Goal: Transaction & Acquisition: Download file/media

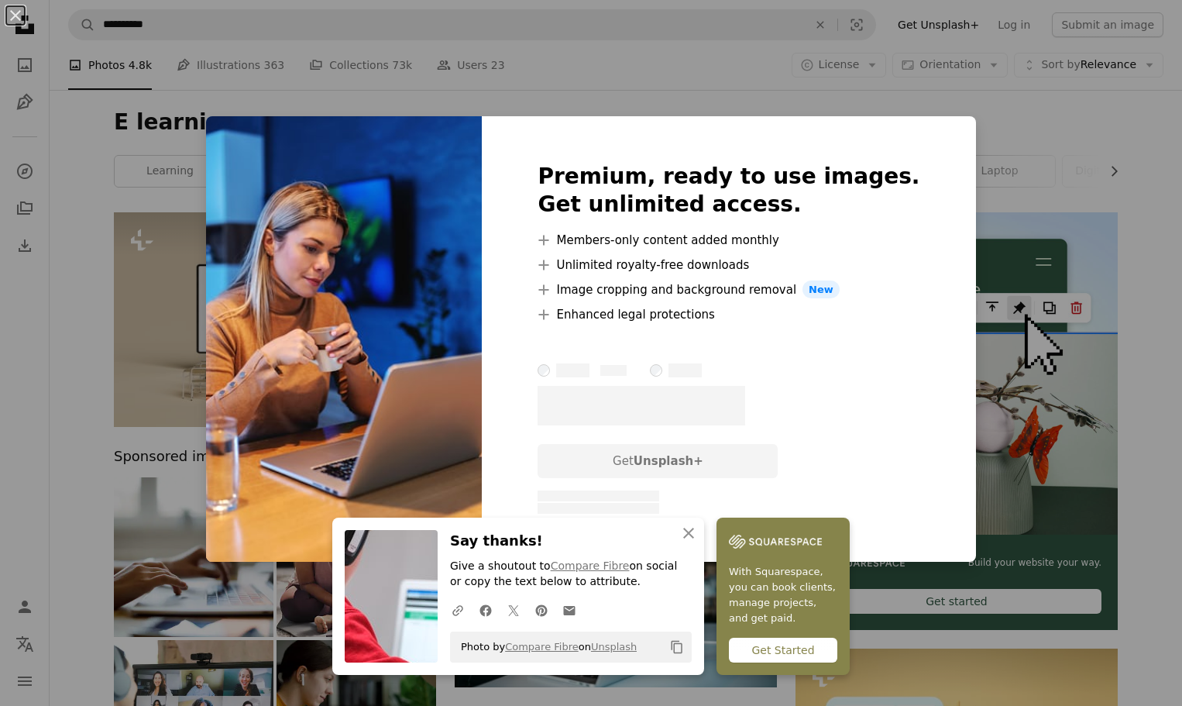
scroll to position [1394, 0]
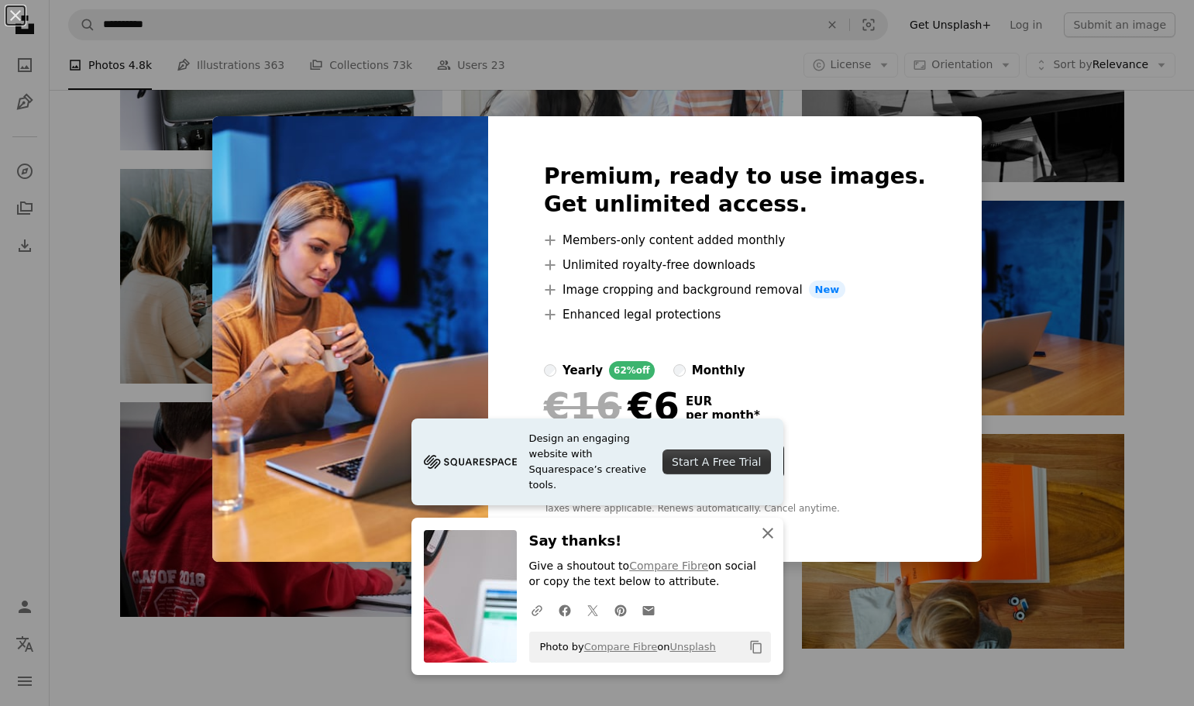
click at [762, 529] on icon "button" at bounding box center [767, 533] width 11 height 11
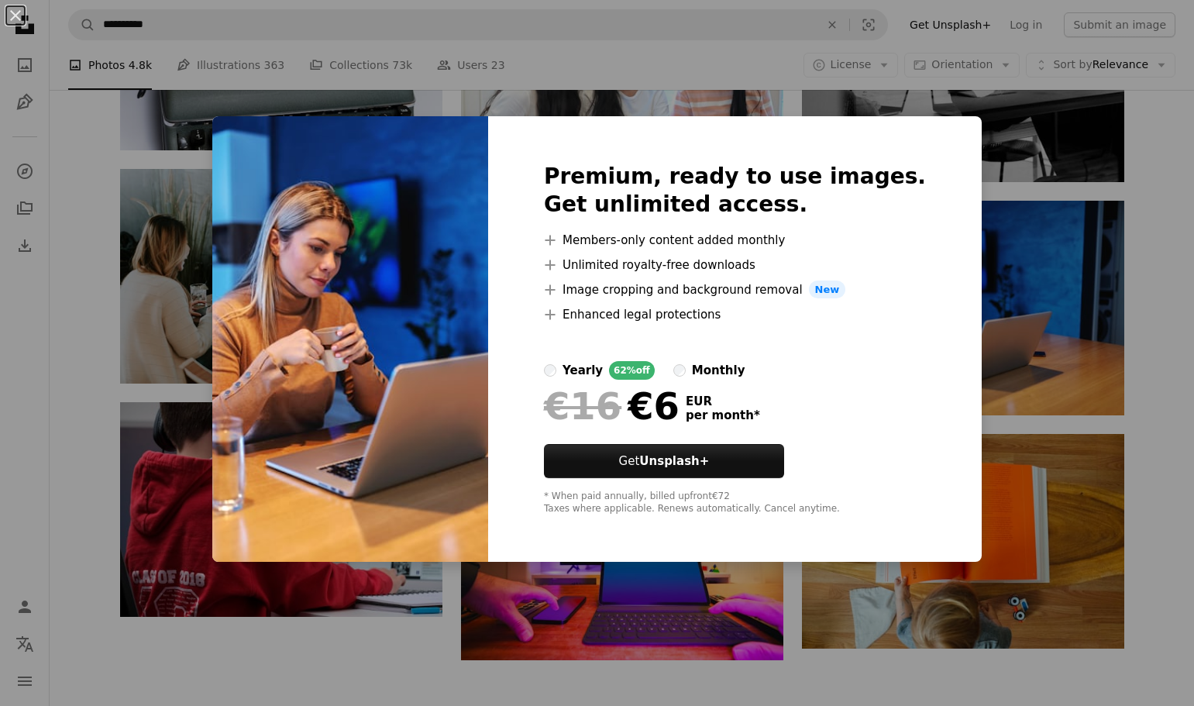
click at [1012, 156] on div "An X shape Premium, ready to use images. Get unlimited access. A plus sign Memb…" at bounding box center [597, 353] width 1194 height 706
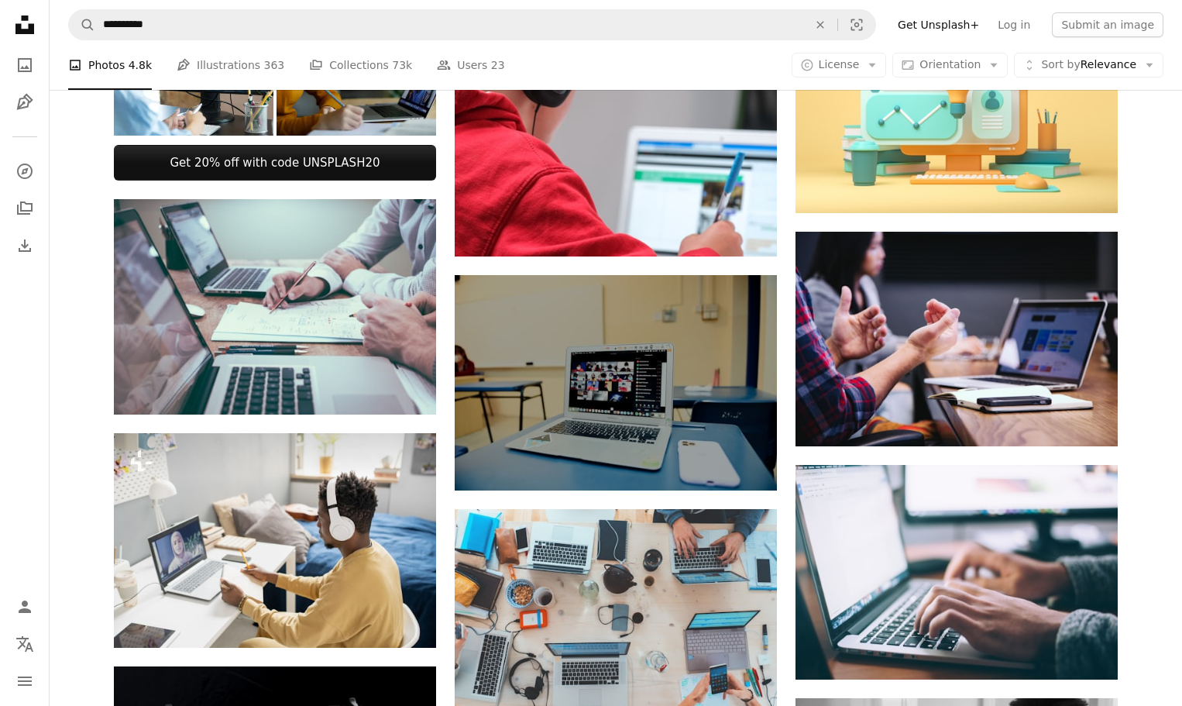
scroll to position [310, 0]
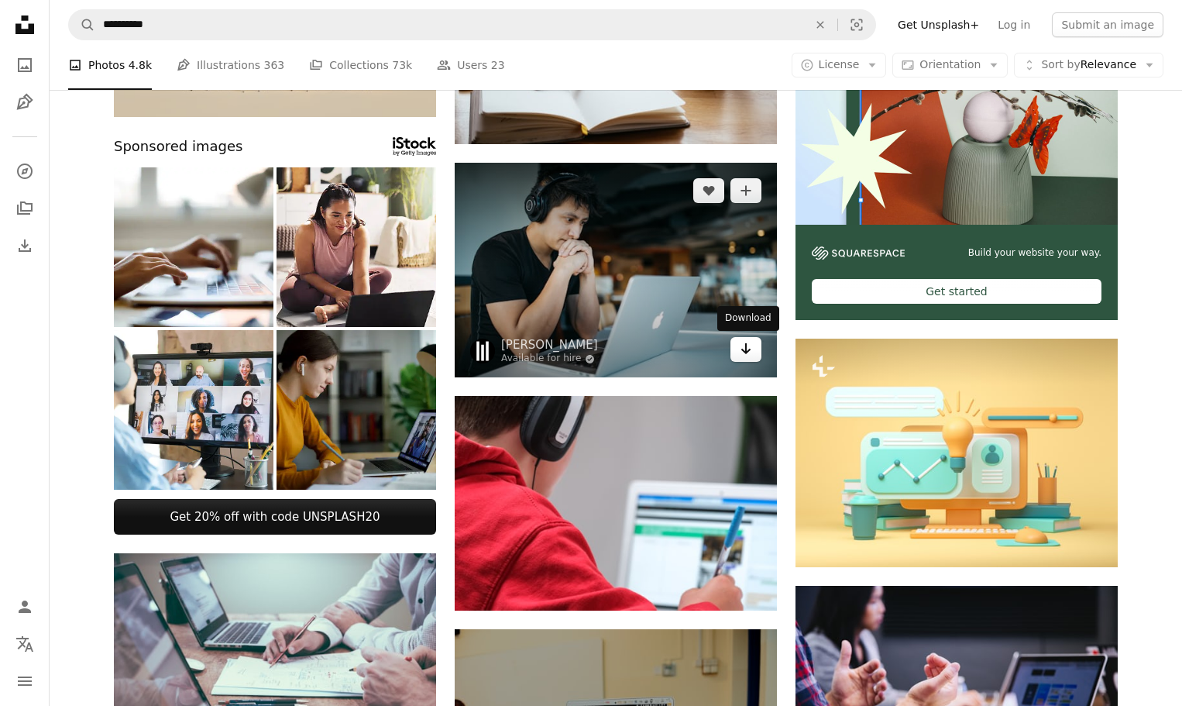
click at [742, 351] on icon "Arrow pointing down" at bounding box center [746, 348] width 12 height 19
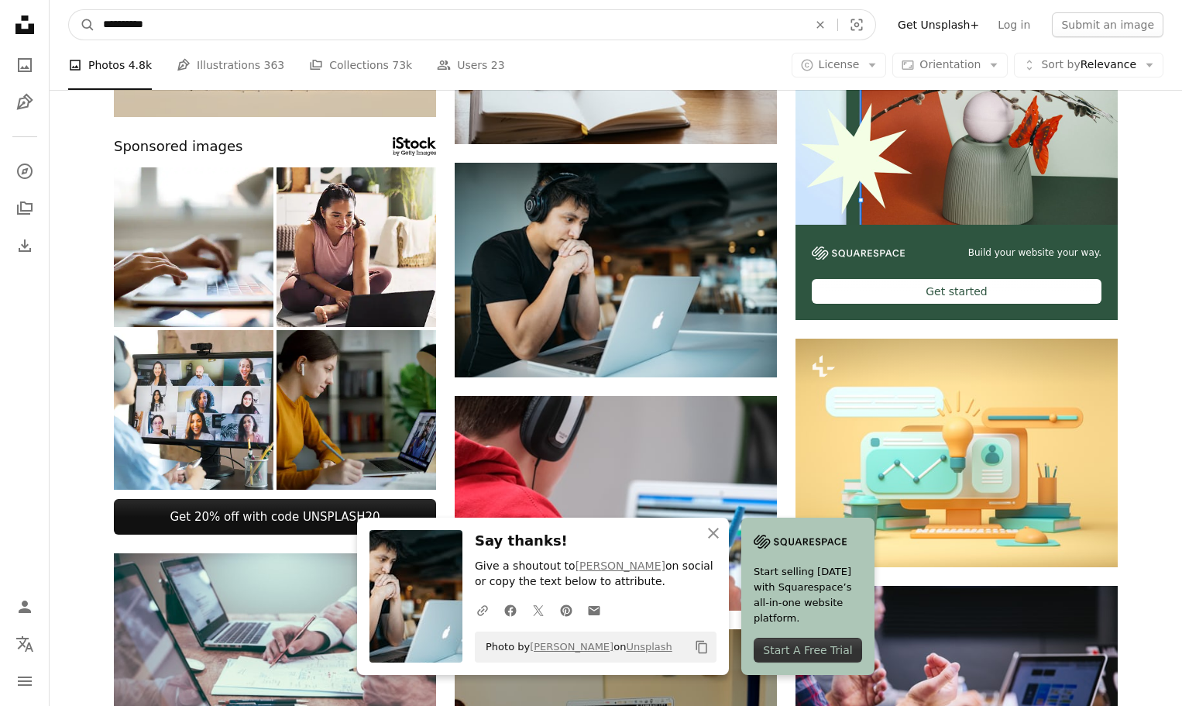
drag, startPoint x: 174, startPoint y: 29, endPoint x: 20, endPoint y: 29, distance: 154.2
type input "**********"
drag, startPoint x: 188, startPoint y: 20, endPoint x: 206, endPoint y: 29, distance: 19.8
click at [188, 20] on input "**********" at bounding box center [449, 24] width 708 height 29
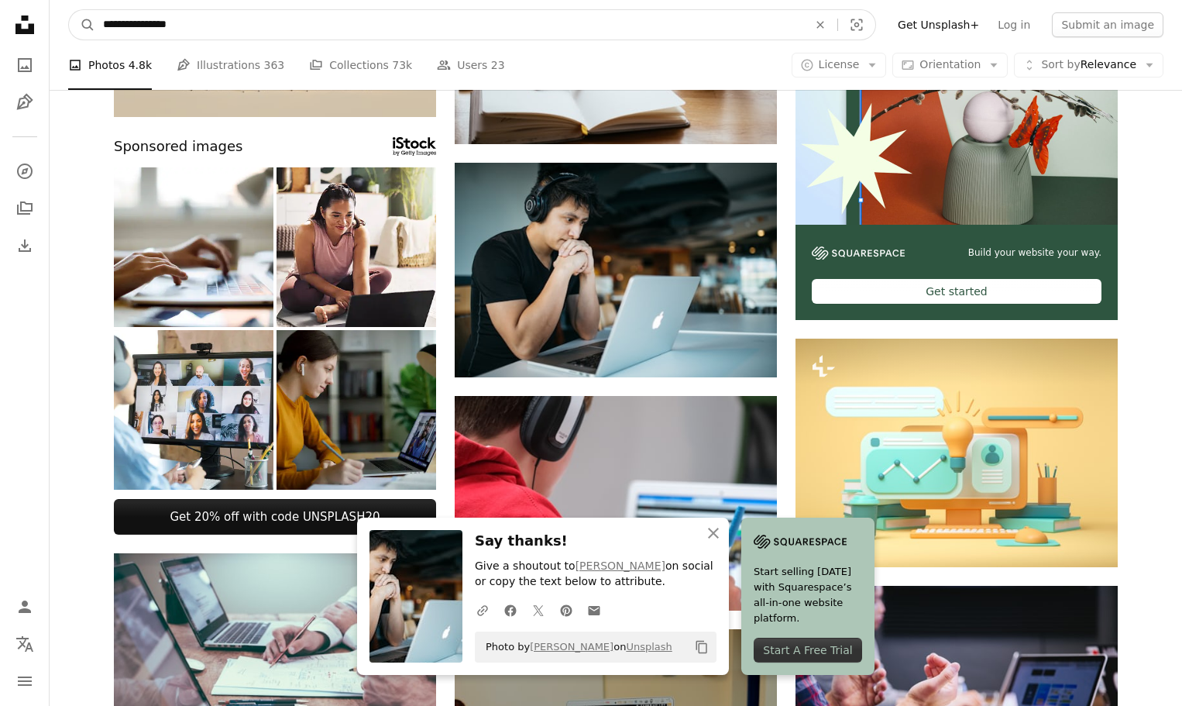
click button "A magnifying glass" at bounding box center [82, 24] width 26 height 29
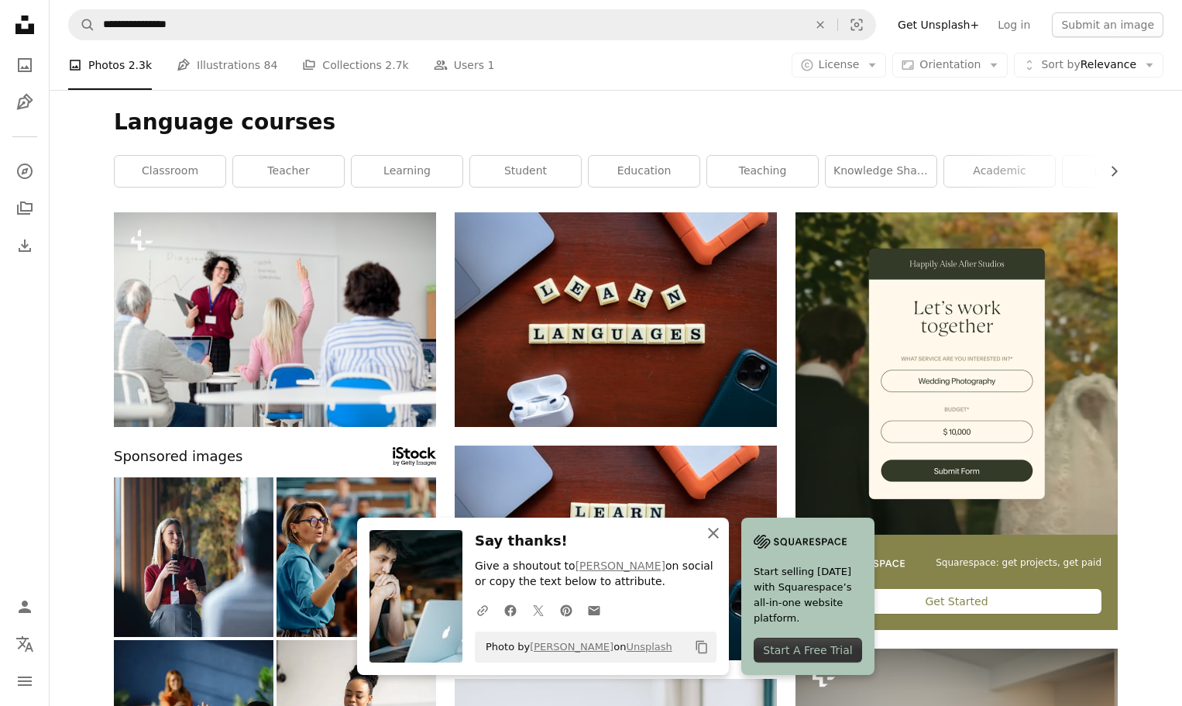
click at [718, 538] on icon "An X shape" at bounding box center [713, 533] width 19 height 19
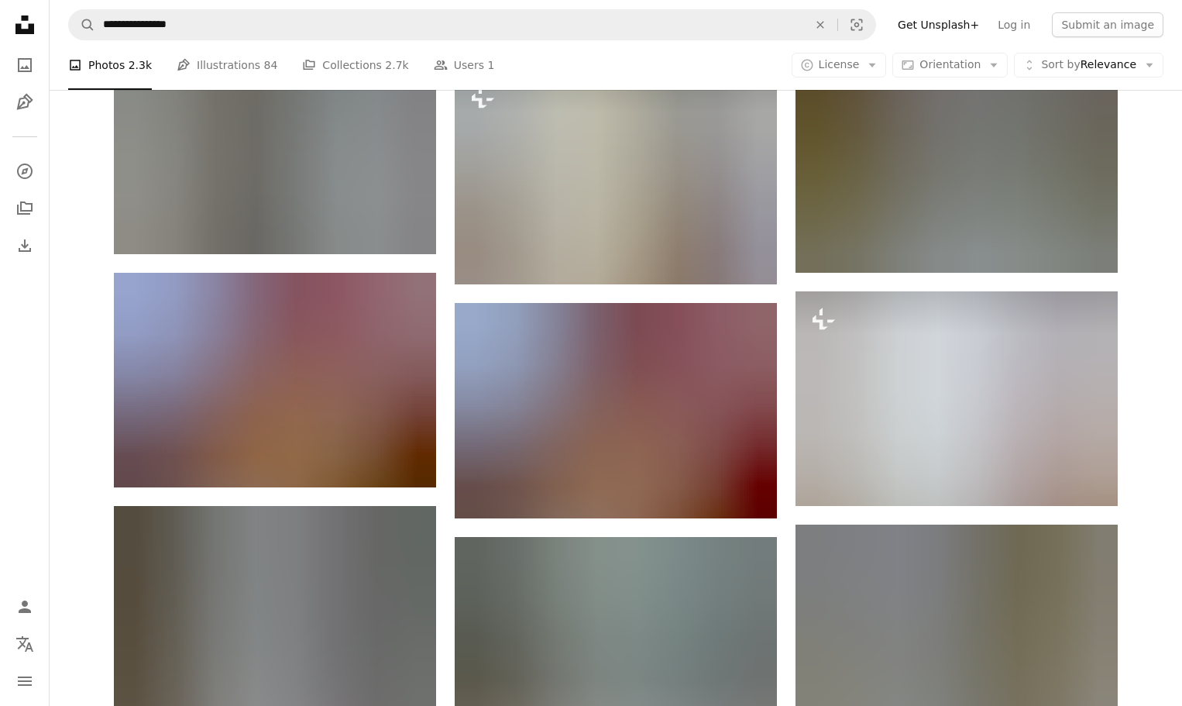
scroll to position [1239, 0]
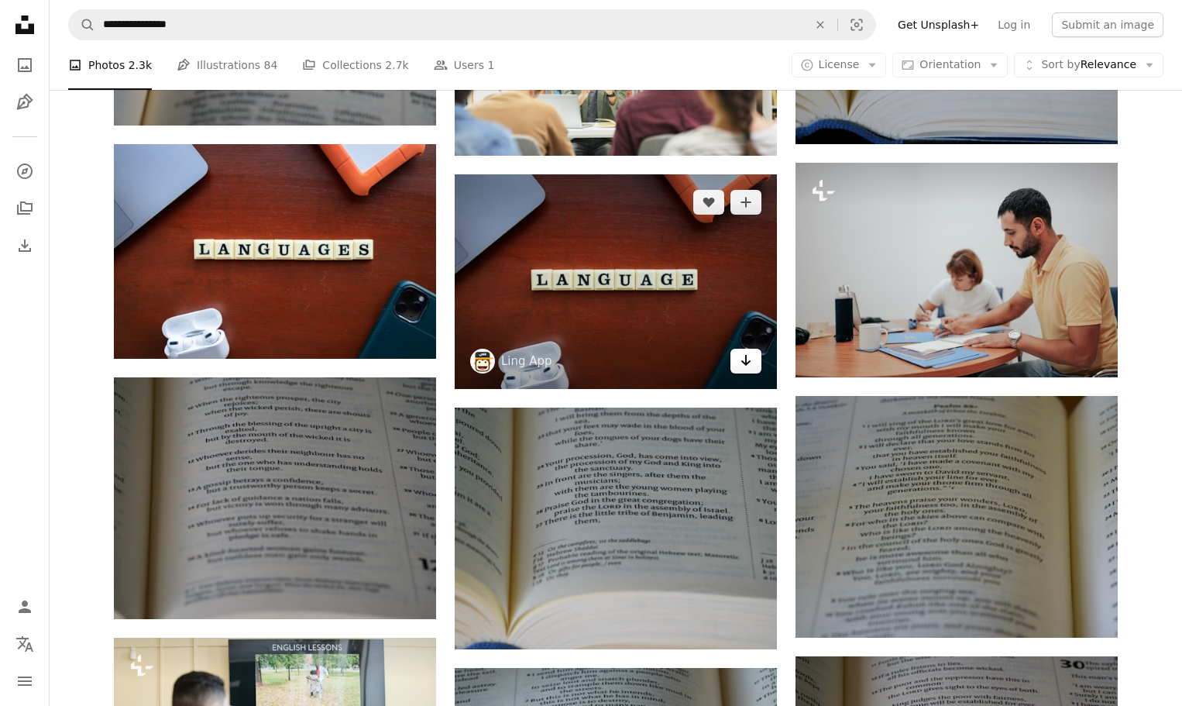
click at [746, 359] on icon "Download" at bounding box center [746, 360] width 10 height 11
